Goal: Task Accomplishment & Management: Complete application form

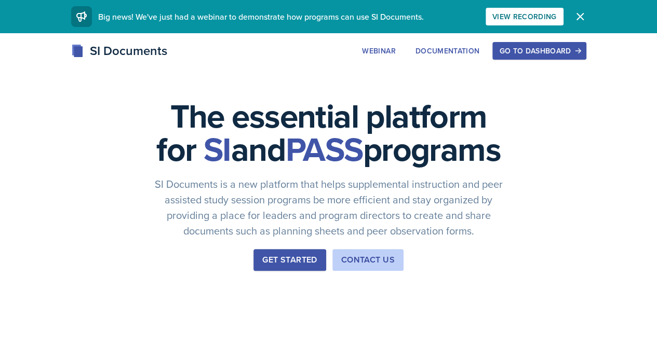
click at [579, 53] on div "Go to Dashboard" at bounding box center [539, 51] width 80 height 8
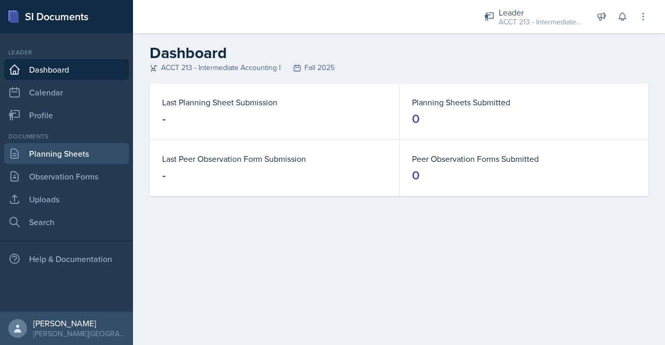
click at [86, 158] on link "Planning Sheets" at bounding box center [66, 153] width 125 height 21
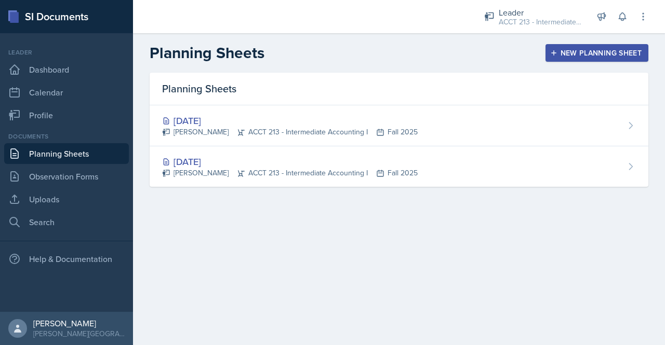
click at [593, 49] on div "New Planning Sheet" at bounding box center [596, 53] width 89 height 8
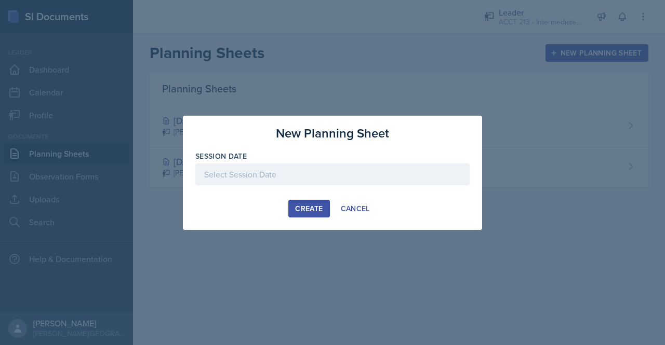
click at [265, 177] on div at bounding box center [332, 175] width 274 height 22
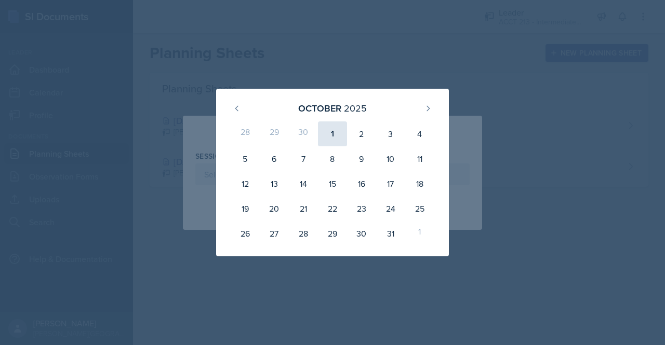
click at [330, 128] on div "1" at bounding box center [332, 134] width 29 height 25
type input "[DATE]"
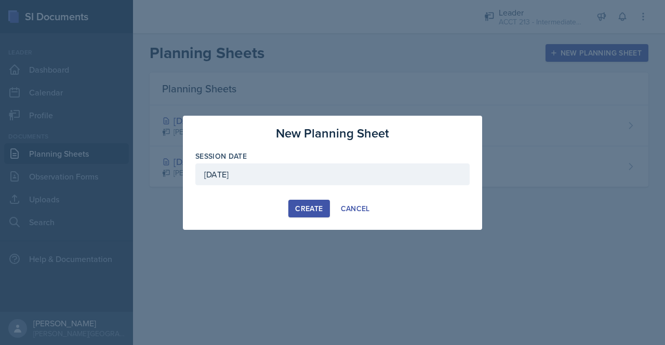
click at [316, 206] on div "Create" at bounding box center [309, 209] width 28 height 8
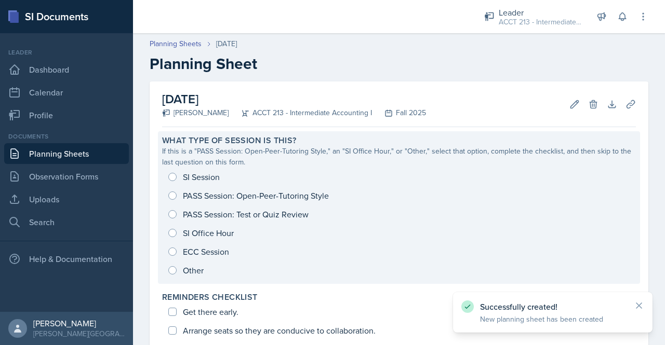
scroll to position [26, 0]
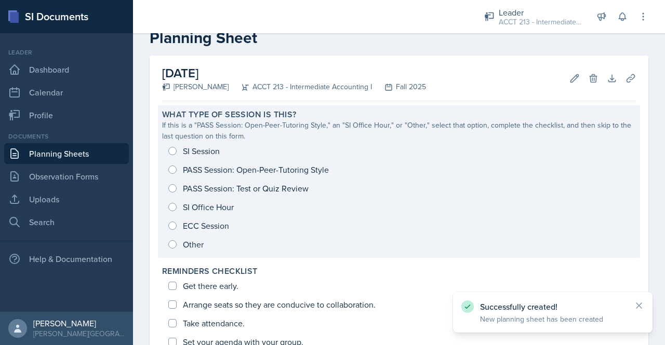
click at [170, 150] on div "SI Session PASS Session: Open-Peer-Tutoring Style PASS Session: Test or Quiz Re…" at bounding box center [399, 198] width 474 height 112
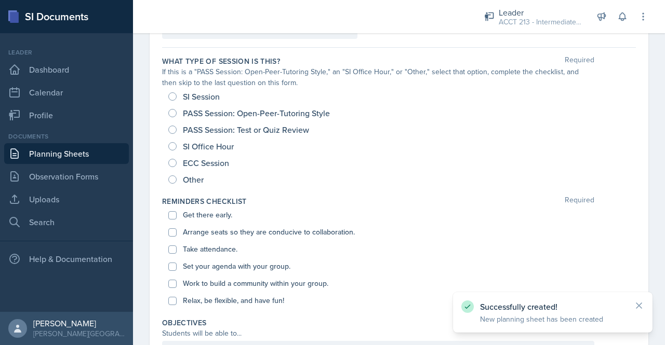
scroll to position [86, 0]
click at [179, 93] on div "SI Session" at bounding box center [194, 96] width 53 height 17
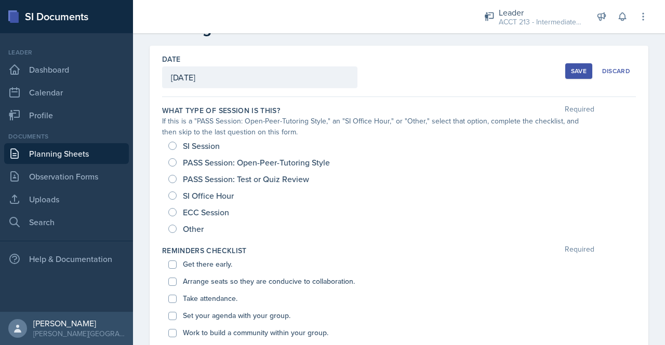
scroll to position [29, 0]
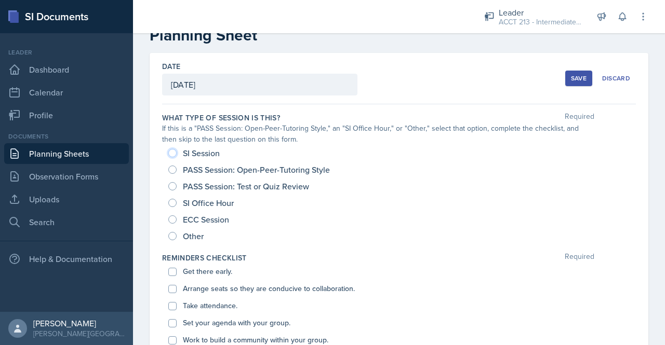
click at [173, 151] on input "SI Session" at bounding box center [172, 153] width 8 height 8
radio input "true"
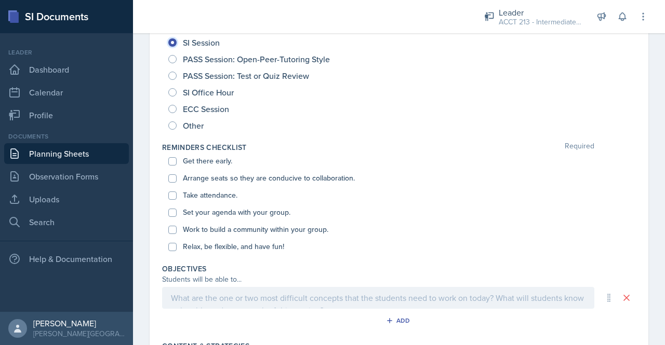
scroll to position [140, 0]
click at [165, 157] on div "Get there early. Arrange seats so they are conducive to collaboration. Take att…" at bounding box center [399, 203] width 474 height 103
click at [170, 158] on input "Get there early." at bounding box center [172, 161] width 8 height 8
checkbox input "true"
click at [173, 176] on input "Arrange seats so they are conducive to collaboration." at bounding box center [172, 178] width 8 height 8
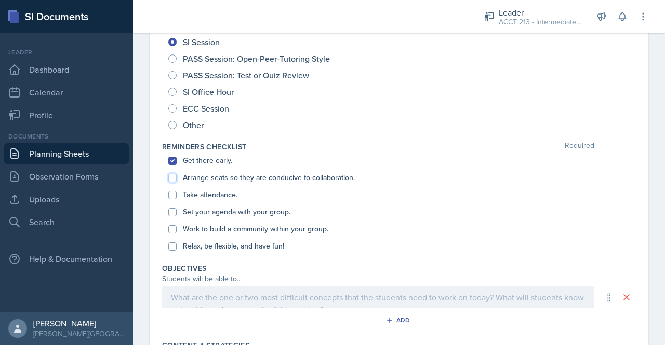
checkbox input "true"
click at [172, 197] on input "Take attendance." at bounding box center [172, 195] width 8 height 8
checkbox input "true"
click at [172, 212] on input "Set your agenda with your group." at bounding box center [172, 212] width 8 height 8
checkbox input "true"
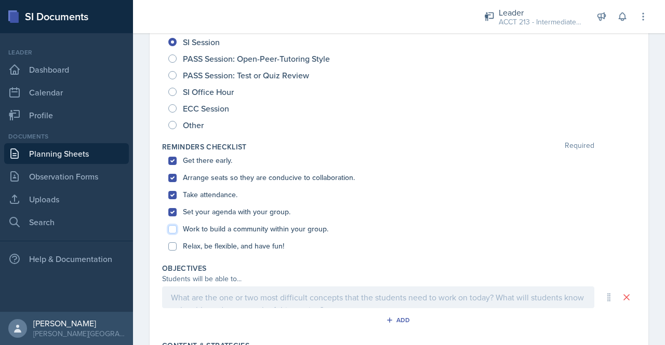
click at [173, 231] on input "Work to build a community within your group." at bounding box center [172, 229] width 8 height 8
checkbox input "true"
click at [175, 250] on div "Relax, be flexible, and have fun!" at bounding box center [398, 246] width 461 height 17
click at [175, 244] on input "Relax, be flexible, and have fun!" at bounding box center [172, 247] width 8 height 8
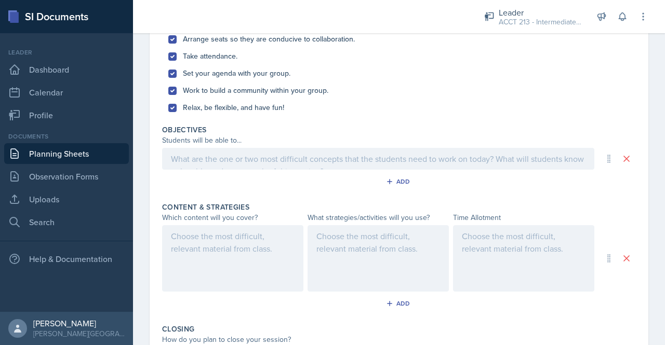
click at [256, 168] on div at bounding box center [378, 159] width 432 height 22
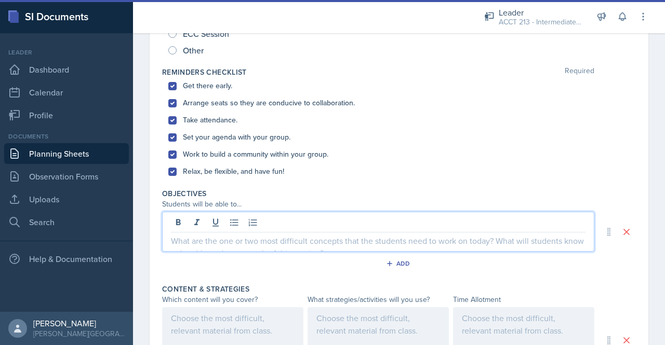
scroll to position [220, 0]
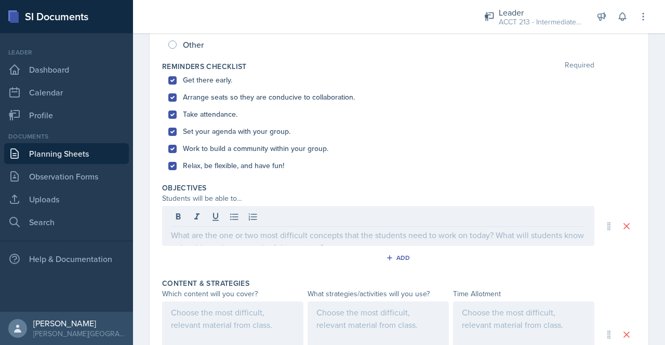
click at [256, 168] on label "Relax, be flexible, and have fun!" at bounding box center [233, 165] width 101 height 11
click at [177, 168] on input "Relax, be flexible, and have fun!" at bounding box center [172, 166] width 8 height 8
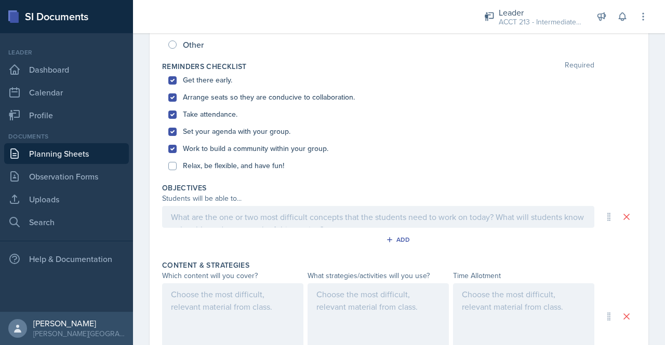
click at [178, 166] on div "Relax, be flexible, and have fun!" at bounding box center [398, 165] width 461 height 17
click at [173, 167] on input "Relax, be flexible, and have fun!" at bounding box center [172, 166] width 8 height 8
checkbox input "true"
click at [230, 213] on p at bounding box center [378, 217] width 414 height 12
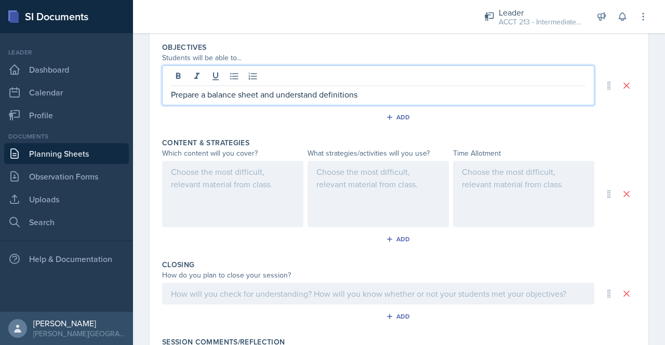
scroll to position [370, 0]
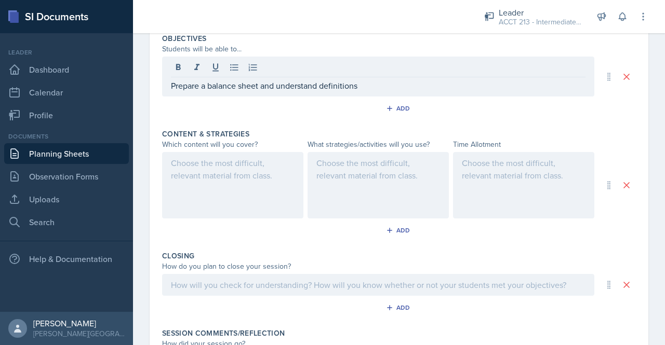
click at [242, 174] on div at bounding box center [232, 185] width 141 height 66
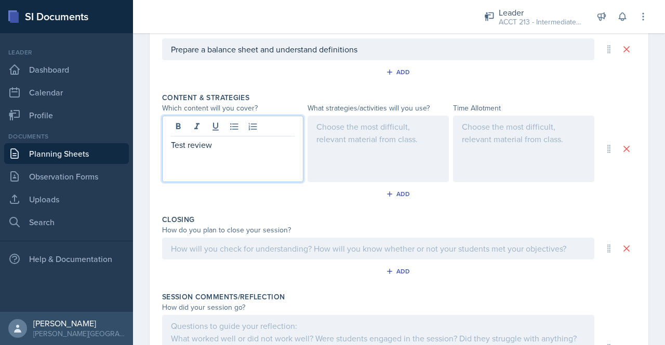
click at [407, 143] on div at bounding box center [377, 149] width 141 height 66
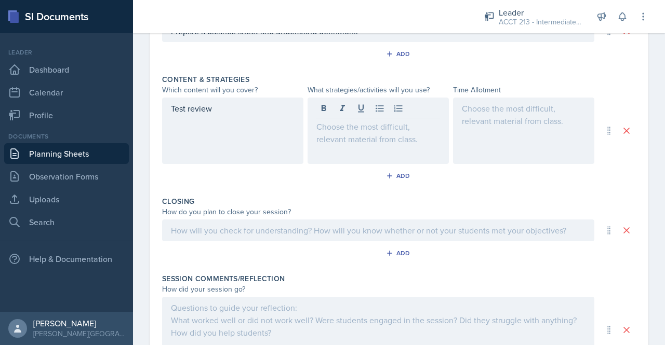
drag, startPoint x: 217, startPoint y: 117, endPoint x: 157, endPoint y: 109, distance: 60.3
click at [157, 109] on div "Date [DATE] [DATE] 28 29 30 1 2 3 4 5 6 7 8 9 10 11 12 13 14 15 16 17 18 19 20 …" at bounding box center [399, 37] width 499 height 725
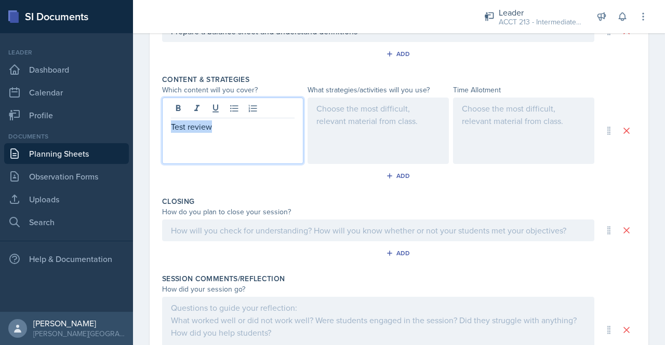
drag, startPoint x: 223, startPoint y: 102, endPoint x: 165, endPoint y: 102, distance: 58.2
click at [165, 102] on div "Test review" at bounding box center [232, 131] width 141 height 66
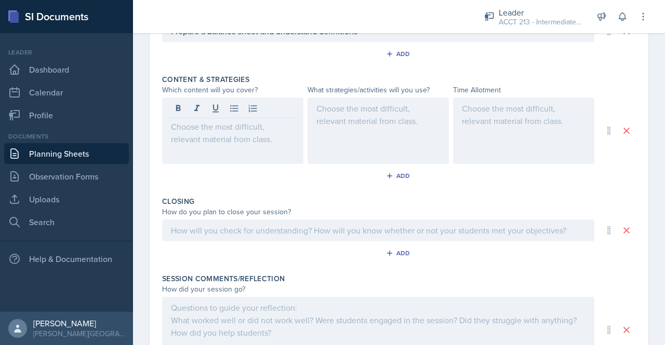
click at [437, 141] on div at bounding box center [377, 131] width 141 height 66
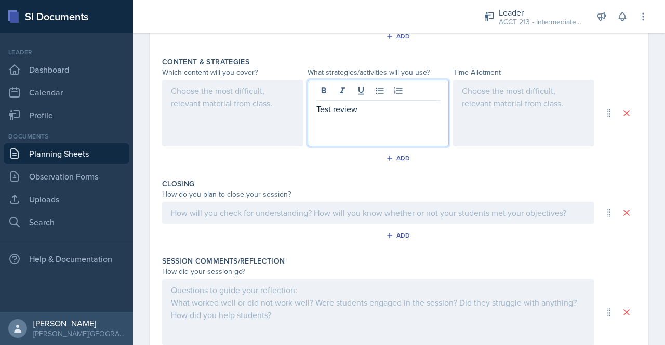
click at [227, 108] on div at bounding box center [232, 113] width 141 height 66
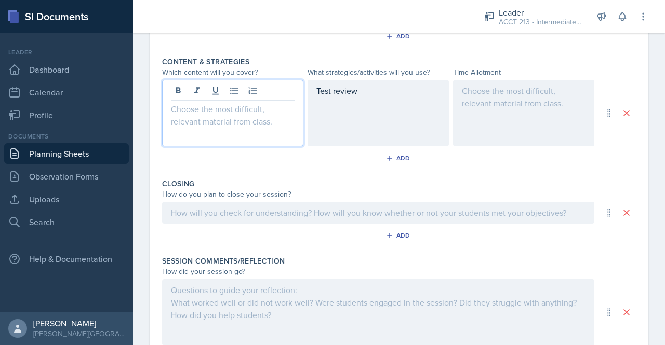
scroll to position [442, 0]
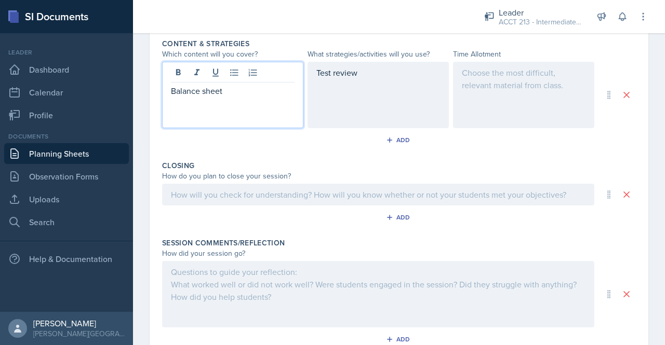
click at [508, 78] on div at bounding box center [523, 95] width 141 height 66
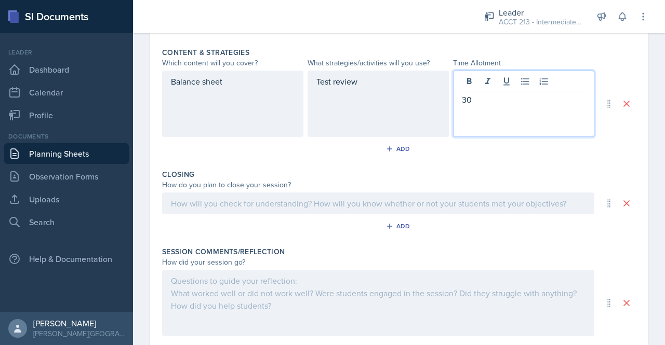
scroll to position [431, 0]
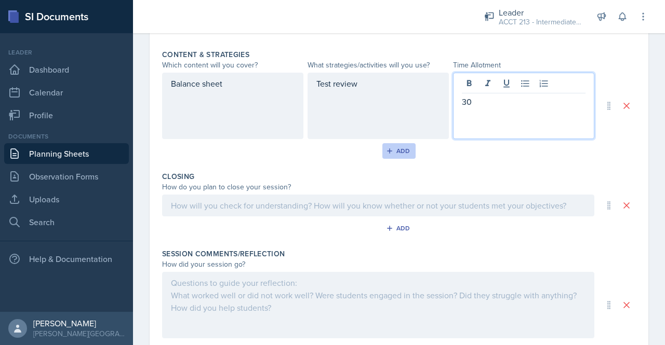
click at [395, 153] on div "Add" at bounding box center [399, 151] width 22 height 8
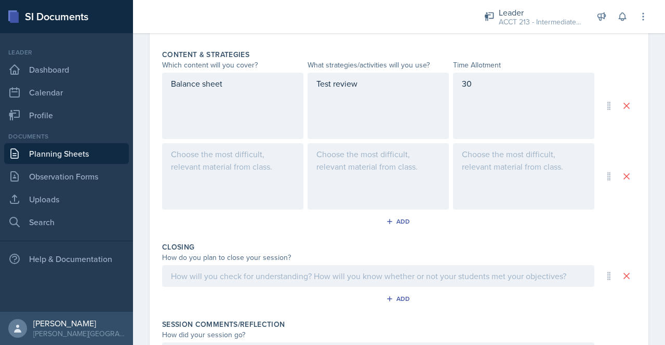
click at [250, 165] on div at bounding box center [232, 176] width 141 height 66
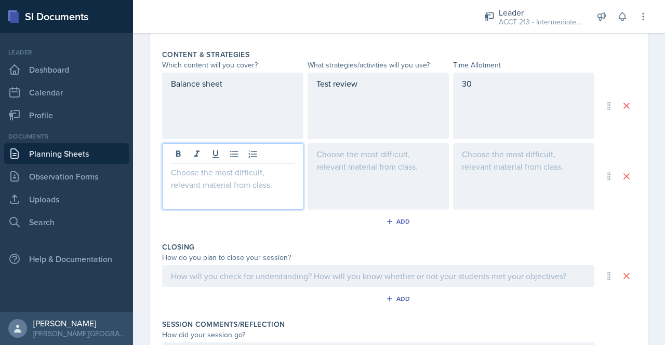
scroll to position [449, 0]
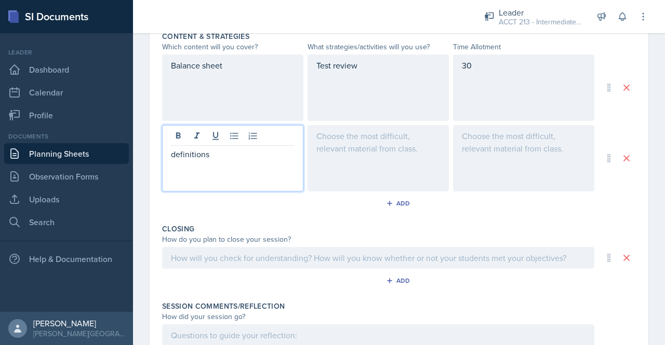
click at [364, 157] on div at bounding box center [377, 158] width 141 height 66
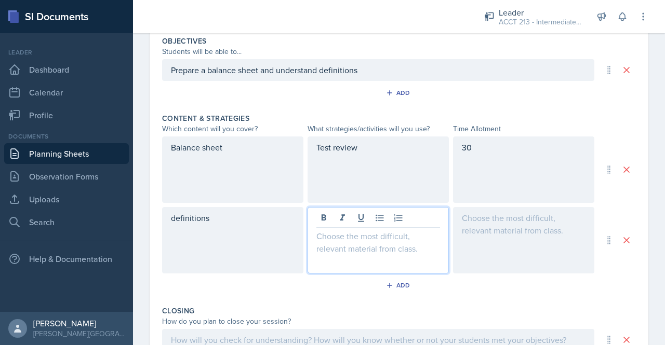
scroll to position [368, 0]
drag, startPoint x: 363, startPoint y: 232, endPoint x: 251, endPoint y: 243, distance: 112.1
click at [251, 243] on div "definitions Test review" at bounding box center [378, 240] width 432 height 66
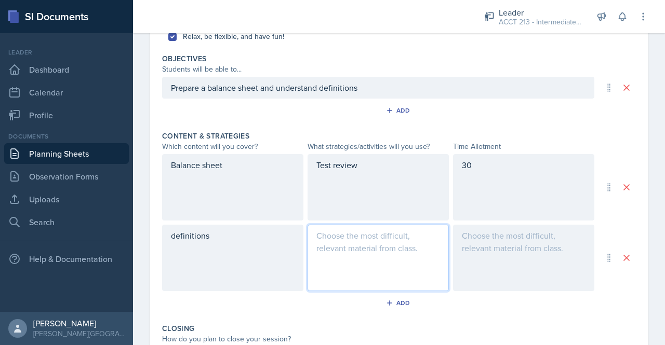
click at [175, 237] on div "definitions" at bounding box center [232, 258] width 141 height 66
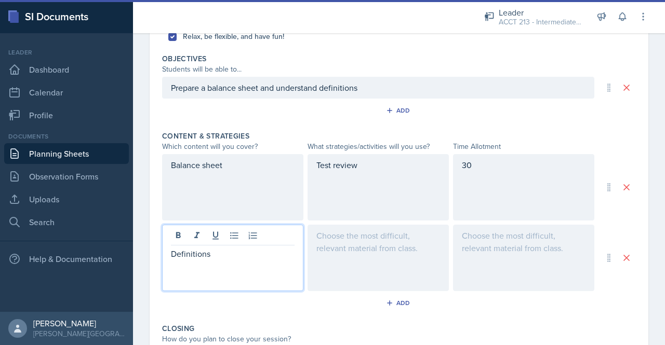
click at [349, 241] on div at bounding box center [377, 258] width 141 height 66
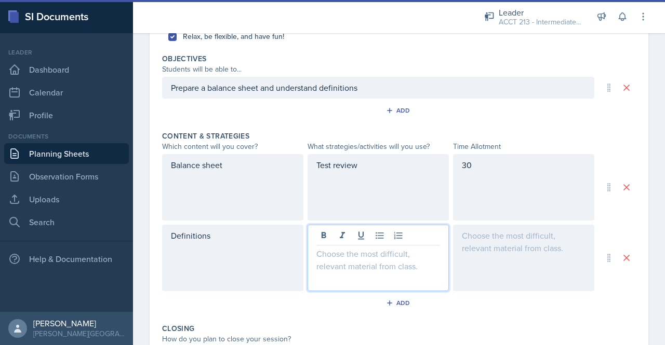
scroll to position [368, 0]
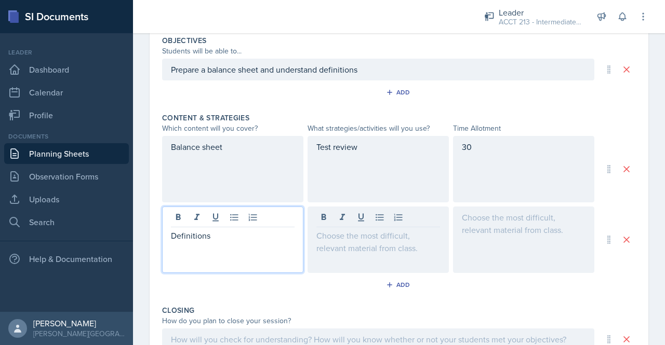
click at [253, 221] on div "Definitions" at bounding box center [232, 240] width 141 height 66
drag, startPoint x: 269, startPoint y: 231, endPoint x: 153, endPoint y: 242, distance: 116.3
click at [153, 242] on div "Date [DATE] [DATE] 28 29 30 1 2 3 4 5 6 7 8 9 10 11 12 13 14 15 16 17 18 19 20 …" at bounding box center [399, 111] width 499 height 795
click at [232, 150] on div "Balance sheet" at bounding box center [232, 169] width 141 height 66
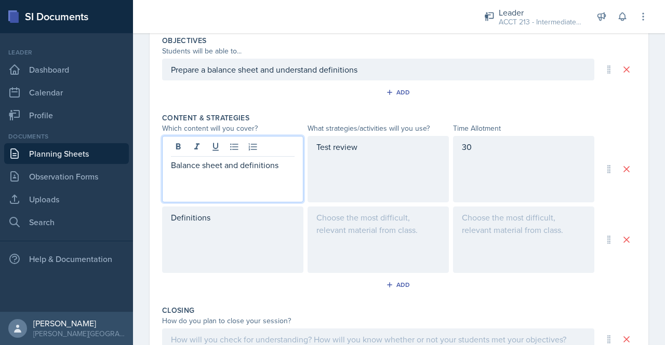
click at [472, 139] on div "30" at bounding box center [523, 169] width 141 height 66
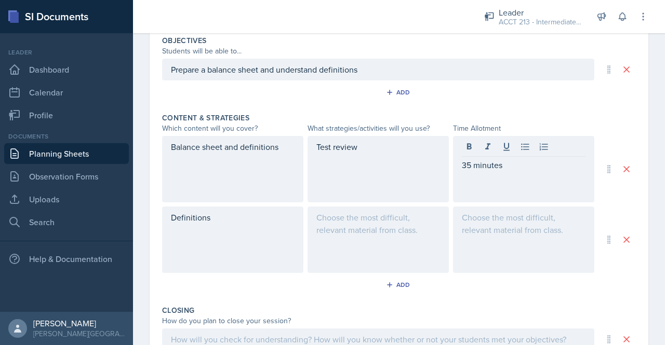
click at [241, 224] on div "Definitions" at bounding box center [232, 240] width 141 height 66
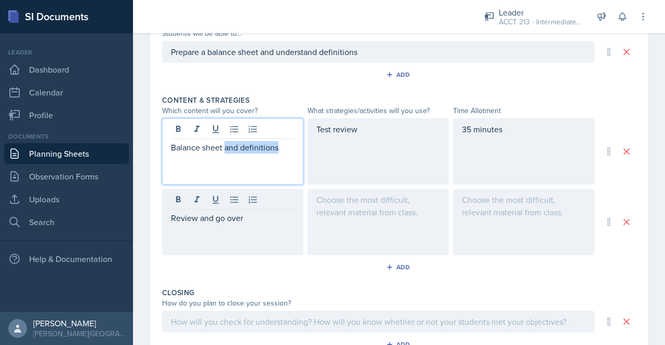
drag, startPoint x: 279, startPoint y: 127, endPoint x: 226, endPoint y: 143, distance: 56.0
click at [226, 143] on p "Balance sheet and definitions" at bounding box center [233, 147] width 124 height 12
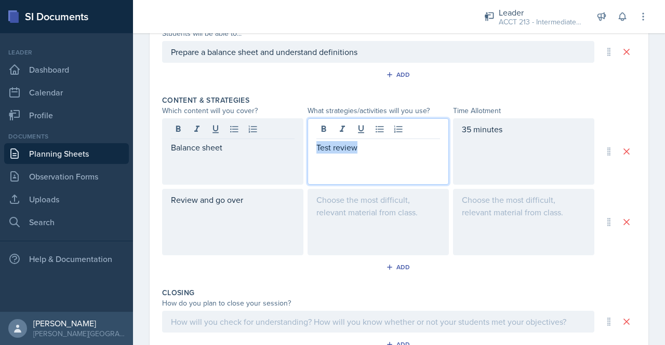
drag, startPoint x: 371, startPoint y: 129, endPoint x: 312, endPoint y: 133, distance: 59.4
click at [312, 133] on div "Test review" at bounding box center [377, 151] width 141 height 66
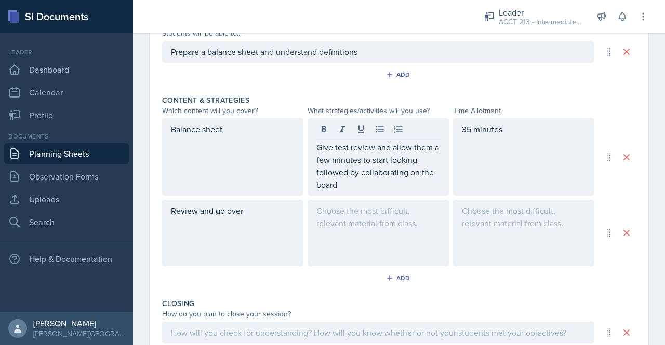
click at [233, 230] on div "Review and go over" at bounding box center [232, 233] width 141 height 66
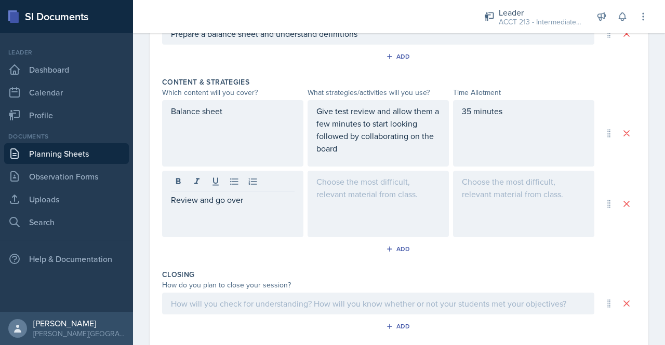
drag, startPoint x: 273, startPoint y: 207, endPoint x: 150, endPoint y: 213, distance: 123.8
click at [150, 213] on div "Date [DATE] [DATE] 28 29 30 1 2 3 4 5 6 7 8 9 10 11 12 13 14 15 16 17 18 19 20 …" at bounding box center [399, 75] width 499 height 795
drag, startPoint x: 248, startPoint y: 187, endPoint x: 157, endPoint y: 184, distance: 91.5
click at [157, 184] on div "Date [DATE] [DATE] 28 29 30 1 2 3 4 5 6 7 8 9 10 11 12 13 14 15 16 17 18 19 20 …" at bounding box center [399, 75] width 499 height 795
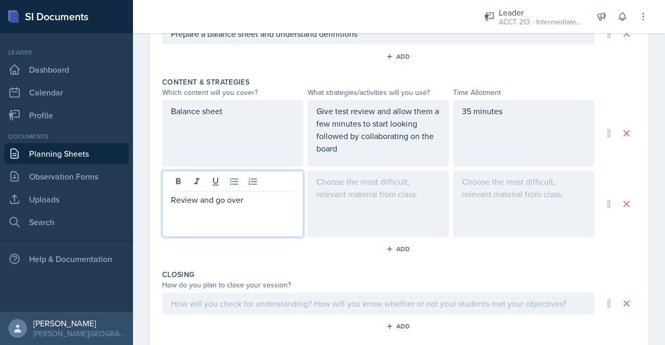
drag, startPoint x: 246, startPoint y: 179, endPoint x: 144, endPoint y: 189, distance: 101.7
click at [144, 189] on div "Date [DATE] [DATE] 28 29 30 1 2 3 4 5 6 7 8 9 10 11 12 13 14 15 16 17 18 19 20 …" at bounding box center [399, 88] width 532 height 820
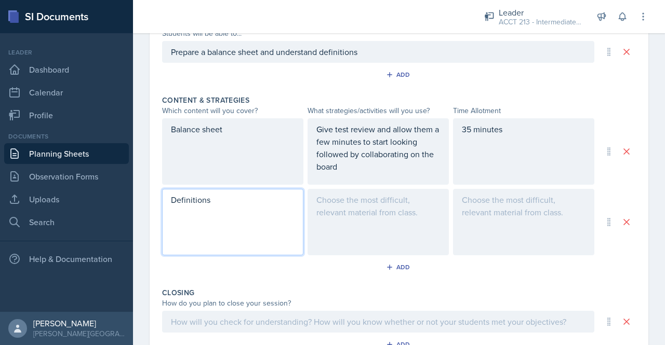
click at [355, 216] on div at bounding box center [377, 222] width 141 height 66
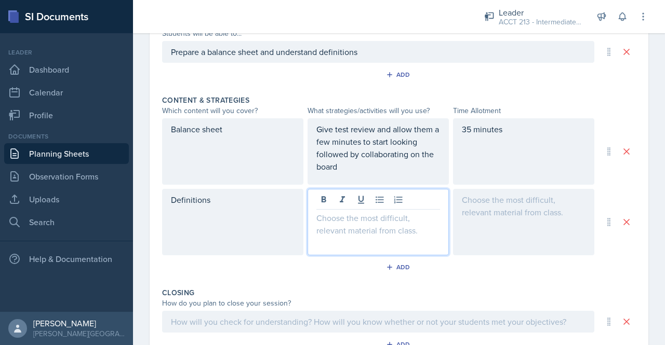
scroll to position [404, 0]
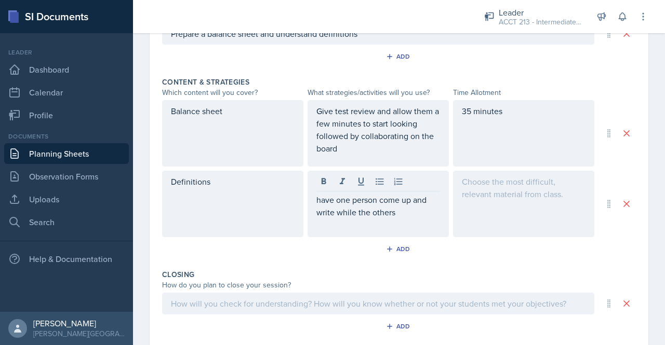
click at [331, 218] on div "have one person come up and write while the others" at bounding box center [377, 204] width 141 height 66
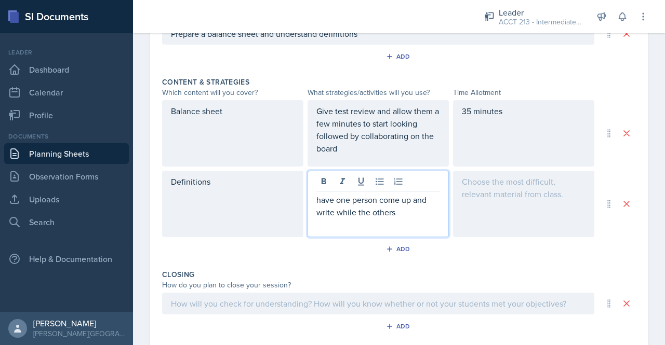
click at [329, 213] on p "have one person come up and write while the others" at bounding box center [378, 206] width 124 height 25
click at [352, 222] on p "have one person come up and write on the board while the others" at bounding box center [378, 212] width 124 height 37
click at [497, 204] on div at bounding box center [523, 204] width 141 height 66
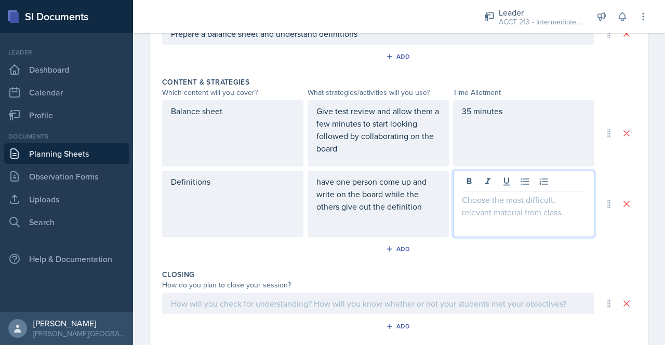
scroll to position [422, 0]
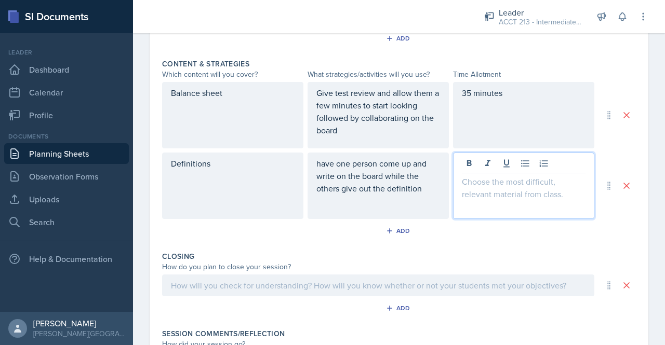
click at [465, 96] on div "35 minutes" at bounding box center [523, 115] width 141 height 66
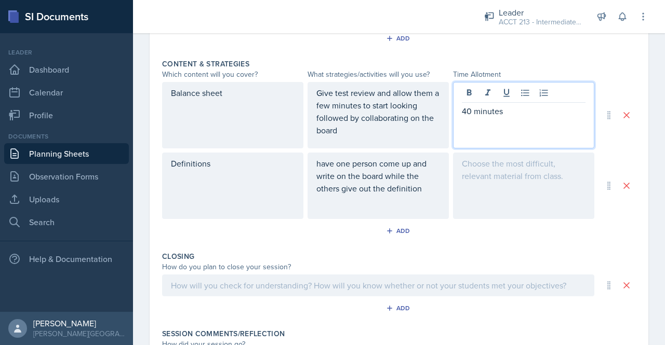
click at [493, 190] on div at bounding box center [523, 186] width 141 height 66
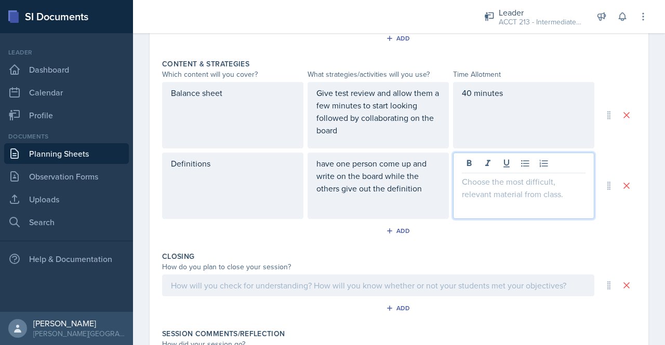
scroll to position [439, 0]
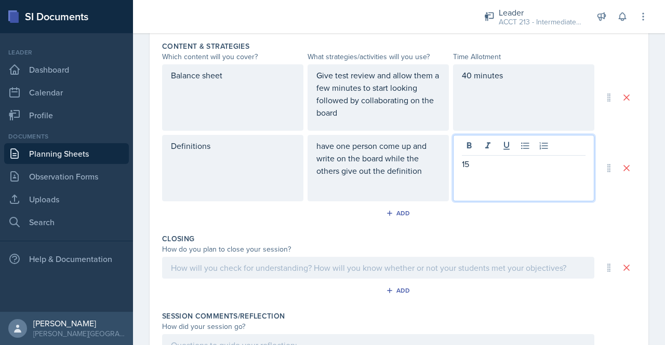
click at [486, 218] on div "Add" at bounding box center [399, 216] width 474 height 20
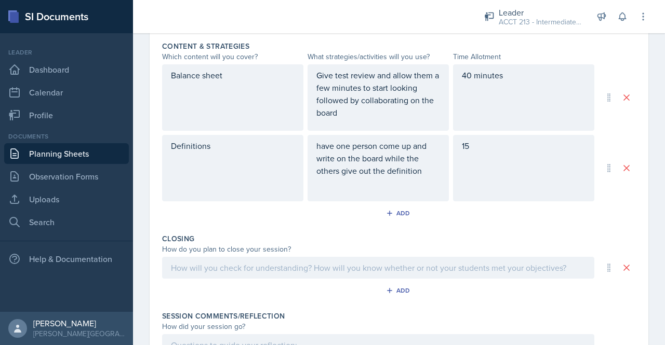
click at [466, 164] on div "15" at bounding box center [523, 168] width 141 height 66
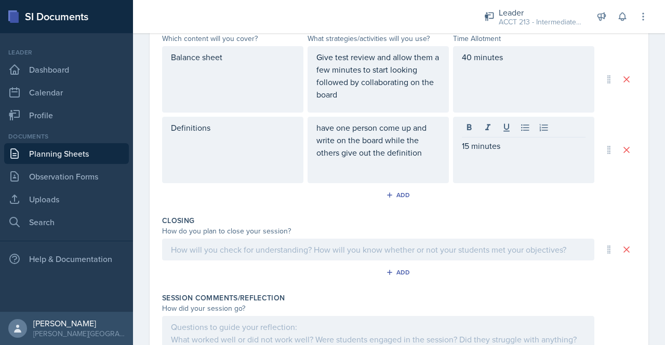
click at [480, 193] on div "Add" at bounding box center [399, 197] width 474 height 20
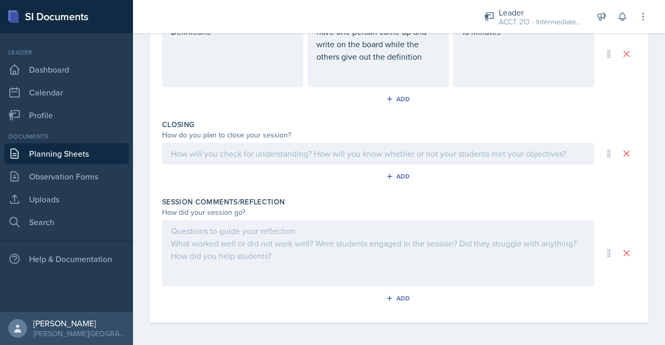
click at [314, 149] on p at bounding box center [378, 154] width 414 height 12
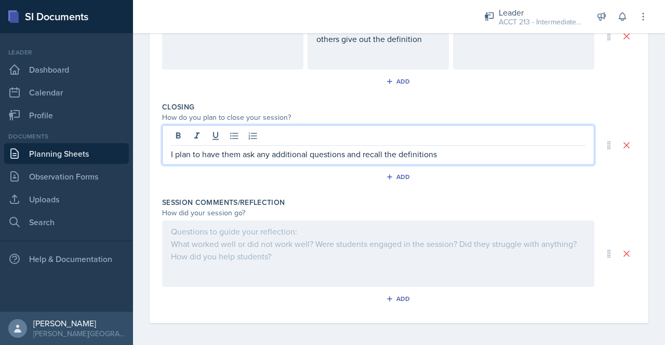
click at [198, 259] on div at bounding box center [378, 254] width 432 height 66
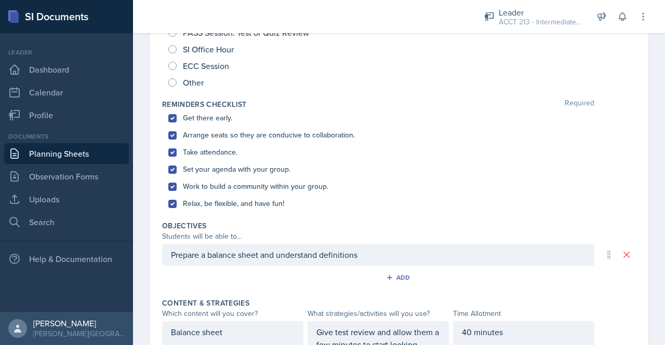
scroll to position [0, 0]
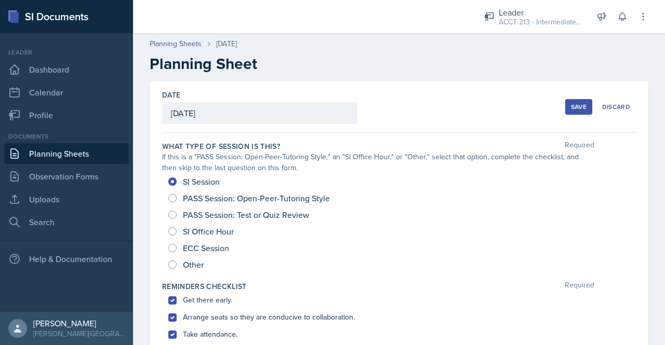
click at [574, 107] on div "Save" at bounding box center [579, 107] width 16 height 8
